Goal: Task Accomplishment & Management: Use online tool/utility

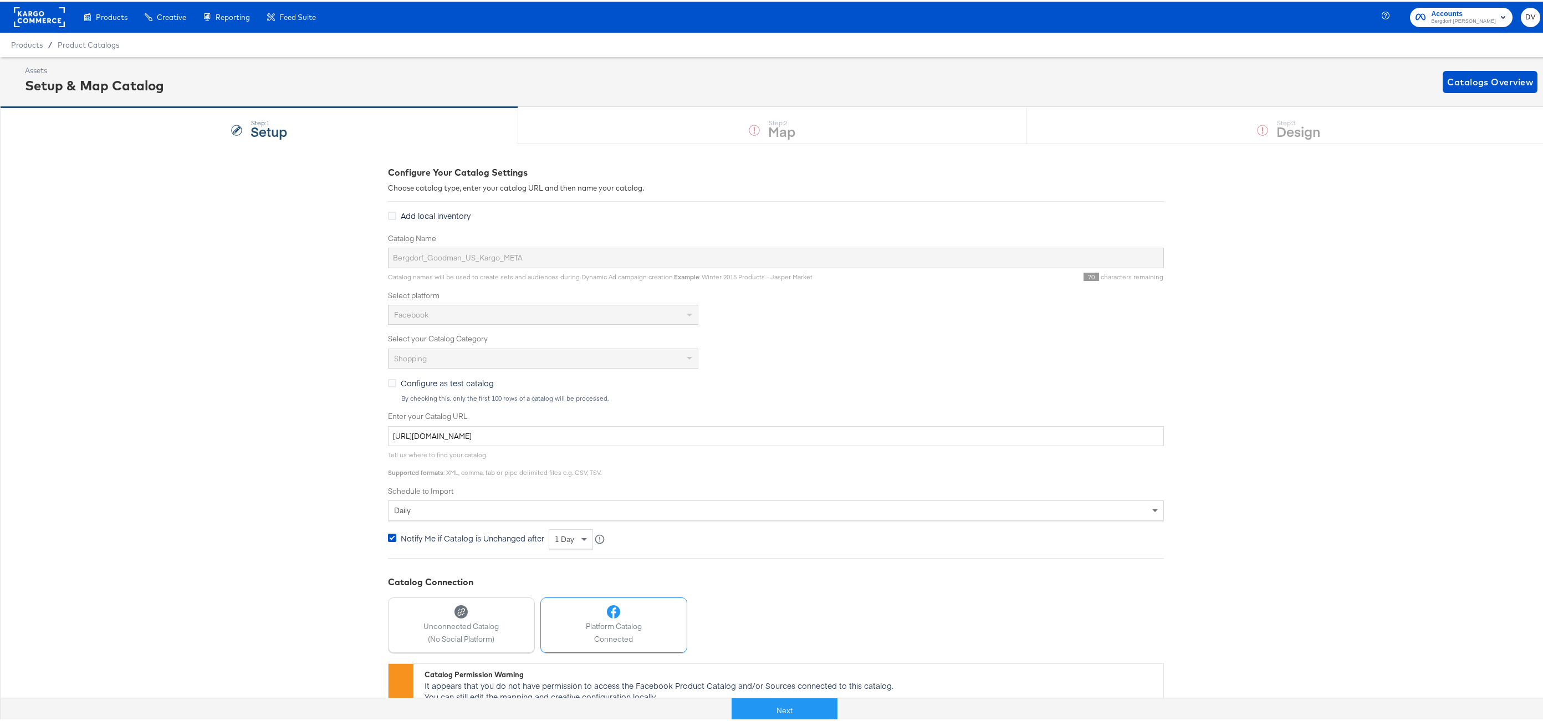
click at [57, 14] on rect at bounding box center [39, 16] width 51 height 20
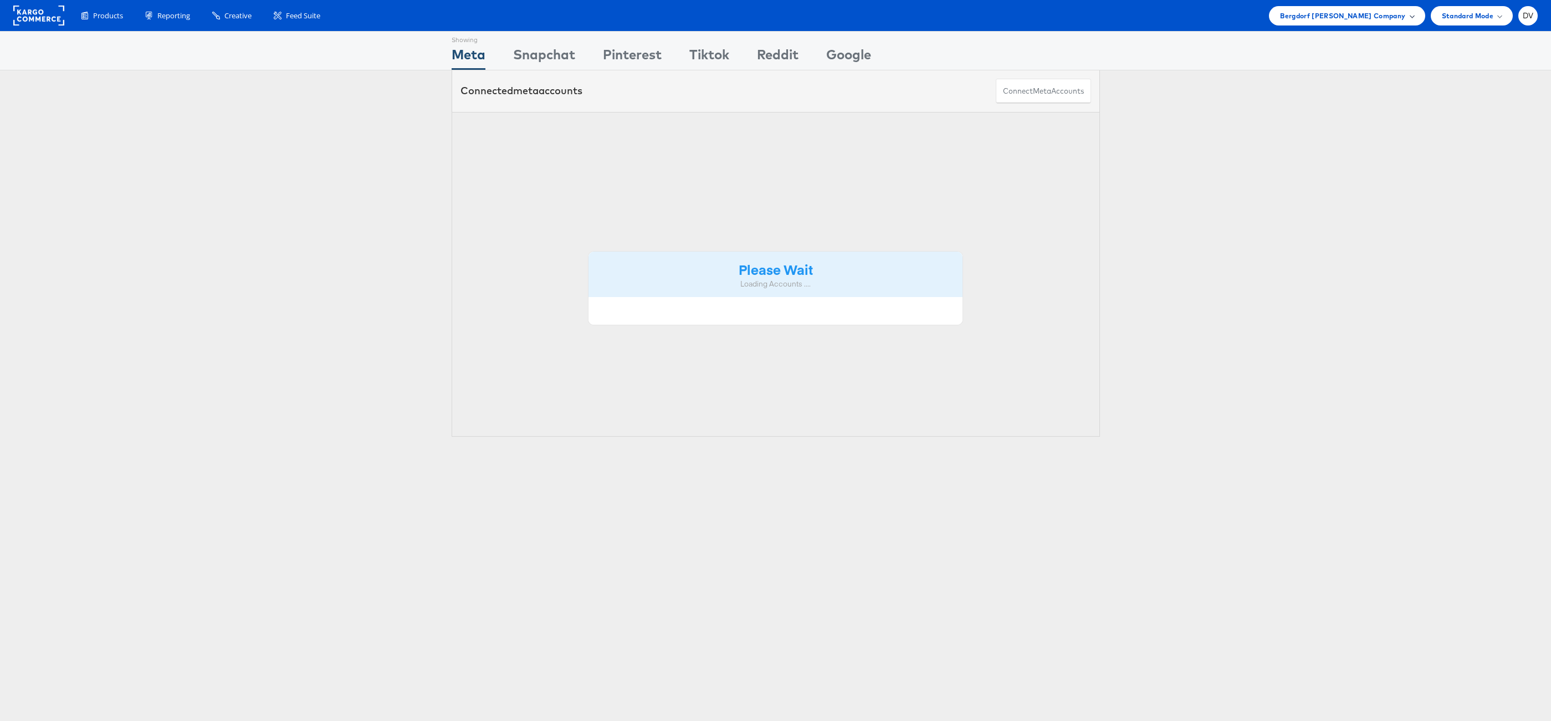
click at [1364, 19] on span "Bergdorf Goodman Company" at bounding box center [1342, 16] width 125 height 12
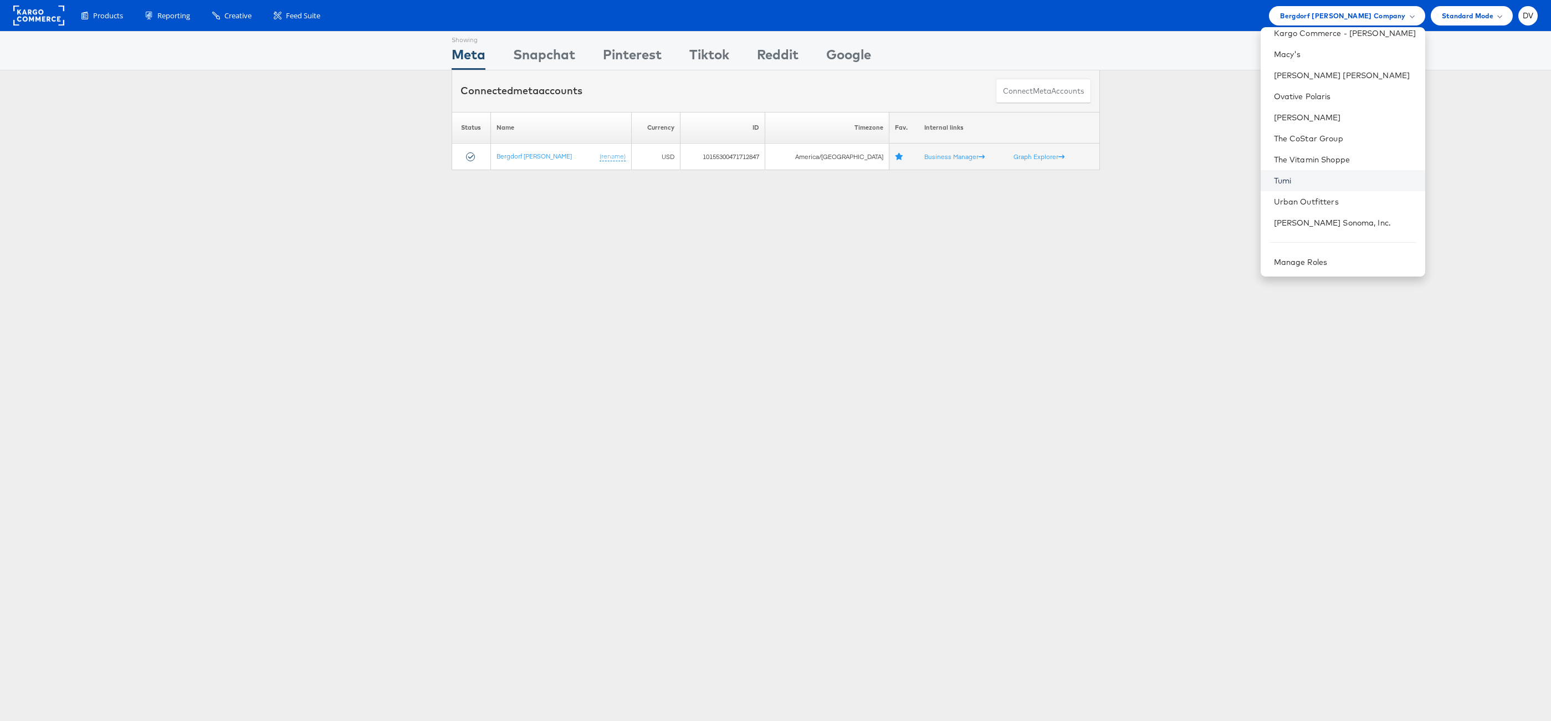
scroll to position [156, 0]
click at [1330, 75] on link "[PERSON_NAME] [PERSON_NAME]" at bounding box center [1345, 74] width 142 height 11
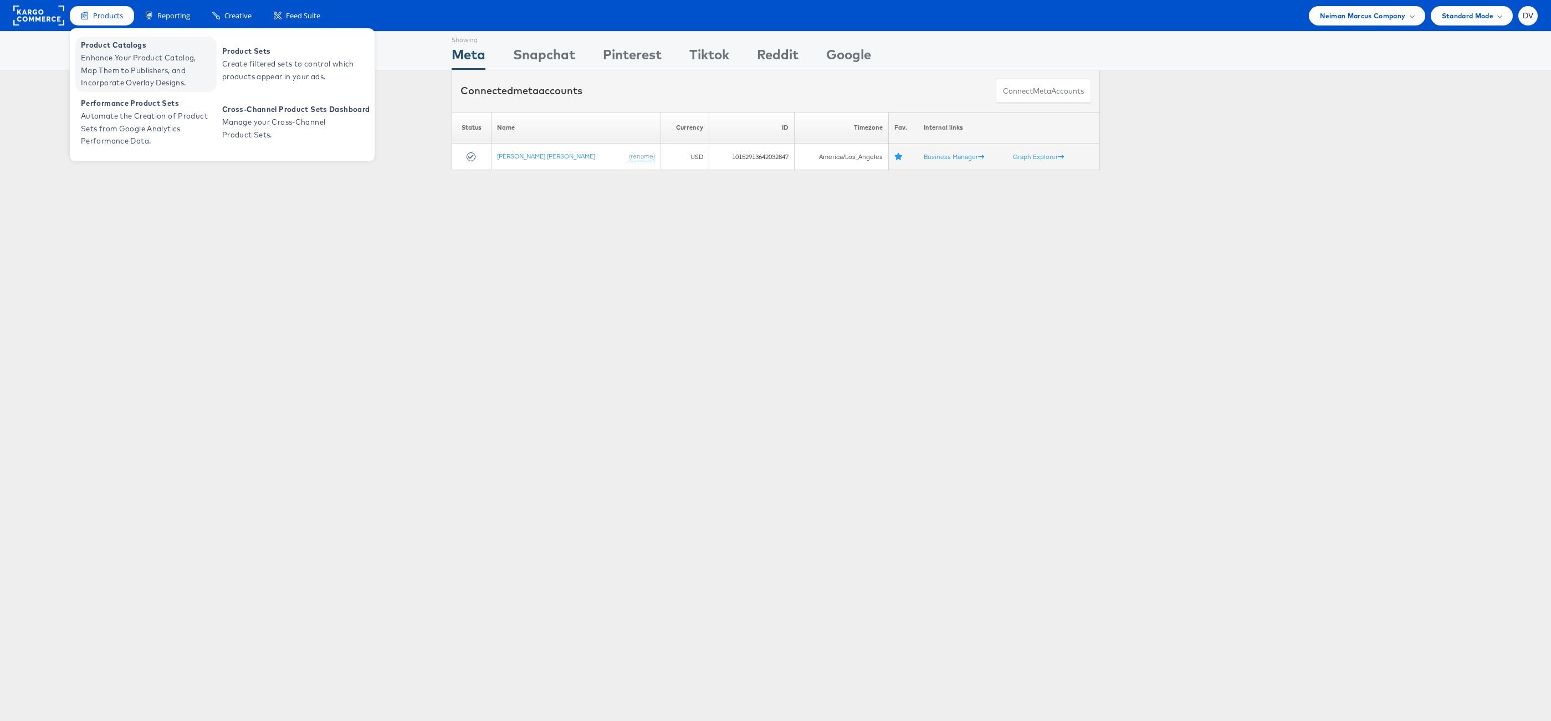
click at [121, 54] on span "Enhance Your Product Catalog, Map Them to Publishers, and Incorporate Overlay D…" at bounding box center [147, 71] width 133 height 38
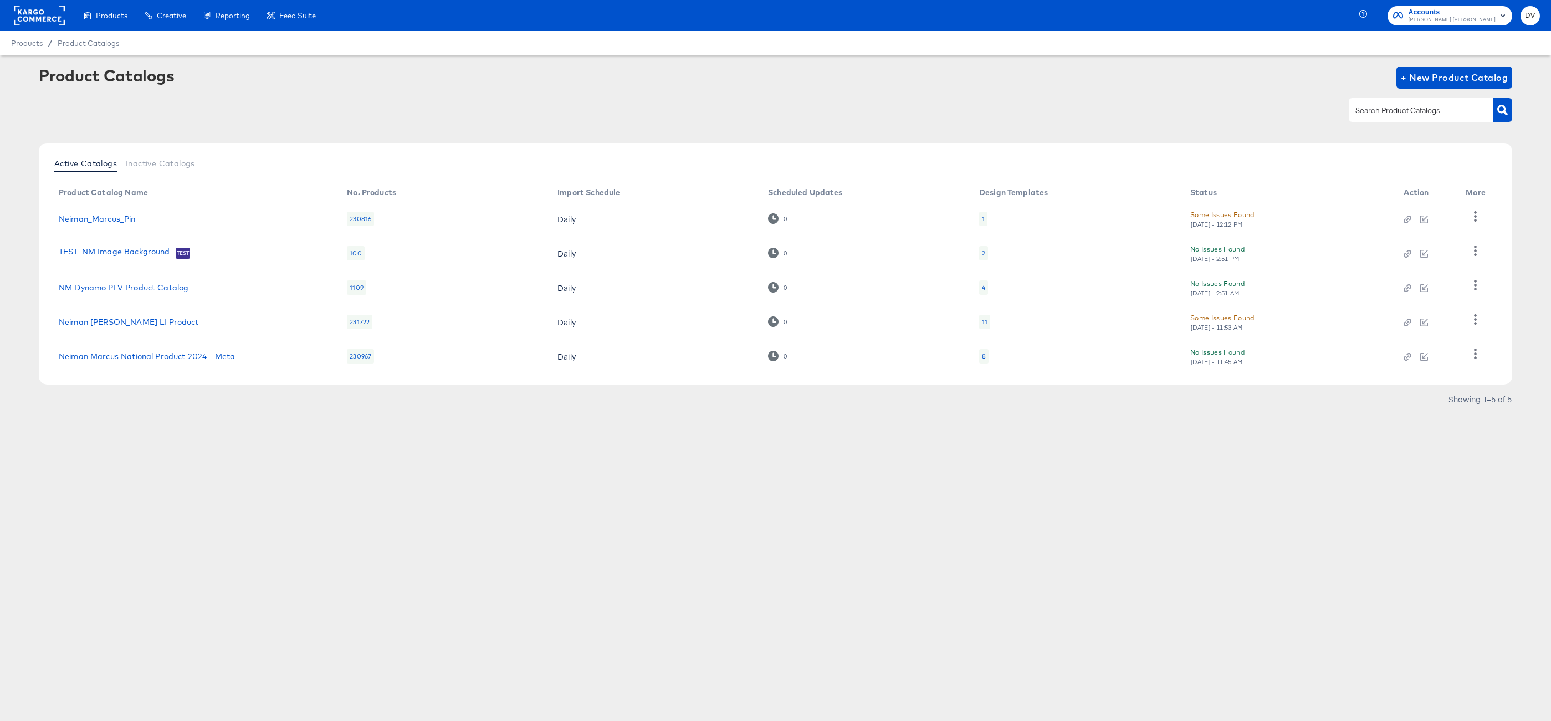
click at [172, 352] on link "Neiman Marcus National Product 2024 - Meta" at bounding box center [147, 356] width 176 height 9
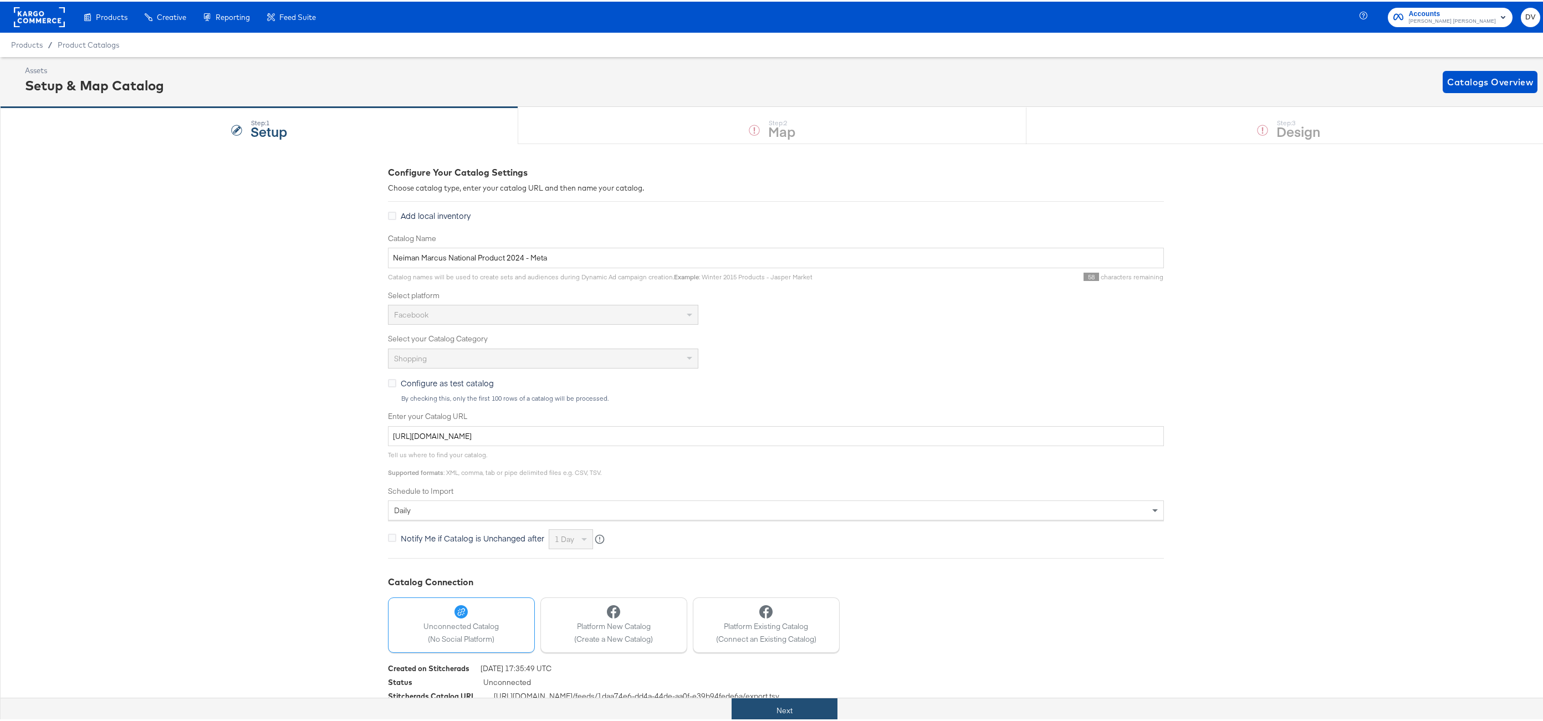
click at [764, 704] on button "Next" at bounding box center [784, 709] width 106 height 25
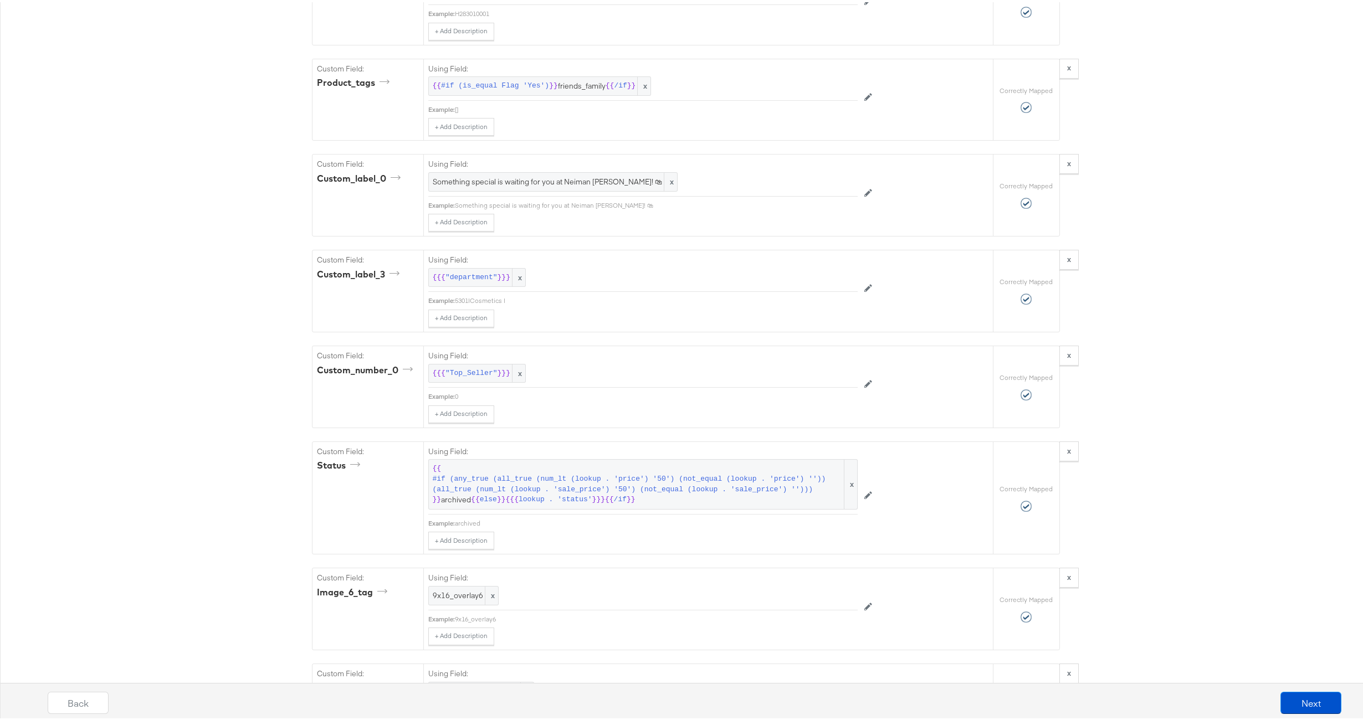
scroll to position [2359, 0]
